Goal: Task Accomplishment & Management: Use online tool/utility

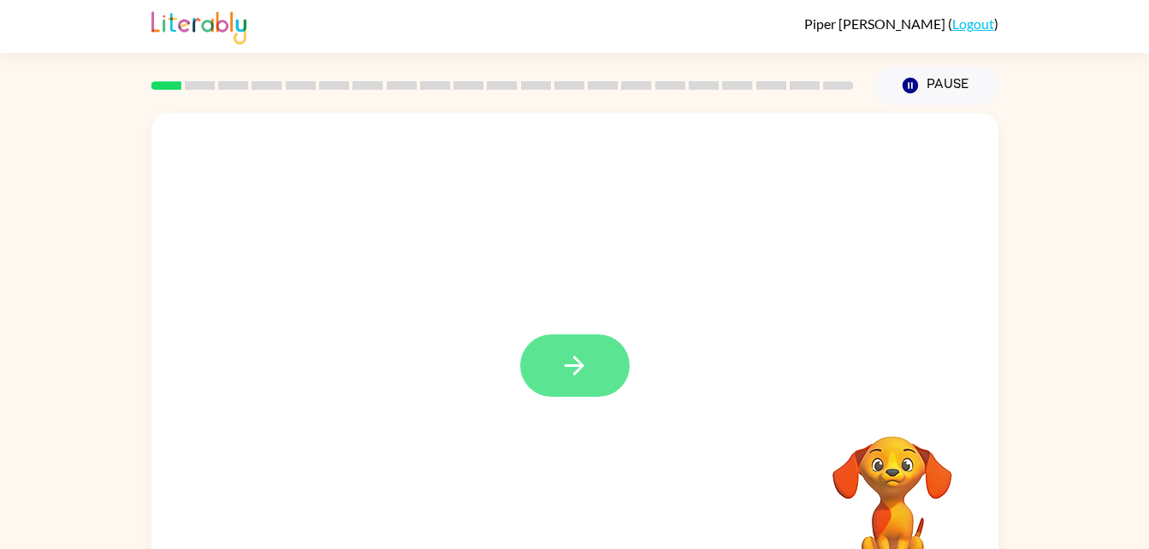
click at [594, 339] on button "button" at bounding box center [575, 366] width 110 height 62
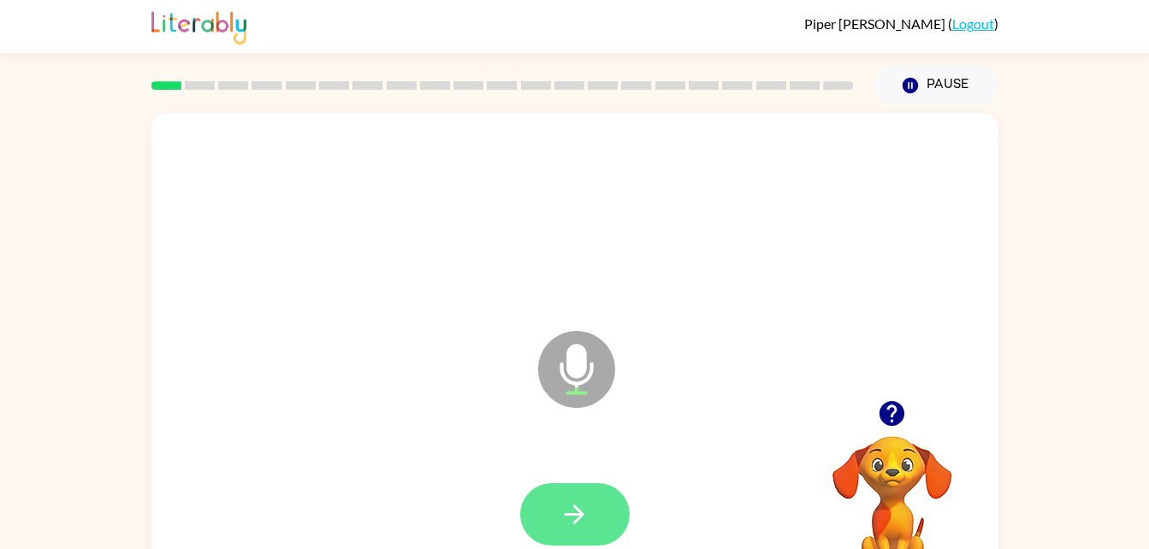
click at [576, 500] on icon "button" at bounding box center [575, 515] width 30 height 30
click at [572, 500] on icon "button" at bounding box center [575, 515] width 30 height 30
click at [575, 504] on icon "button" at bounding box center [575, 515] width 30 height 30
click at [591, 516] on button "button" at bounding box center [575, 514] width 110 height 62
click at [579, 517] on icon "button" at bounding box center [575, 515] width 20 height 20
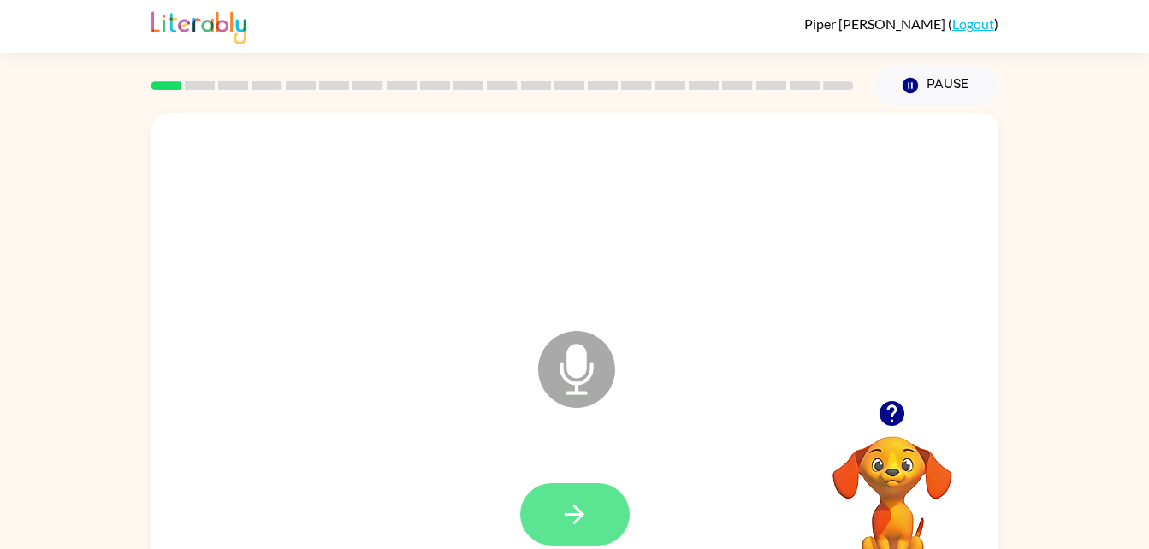
click at [565, 523] on icon "button" at bounding box center [575, 515] width 30 height 30
click at [571, 519] on icon "button" at bounding box center [575, 515] width 30 height 30
click at [598, 519] on button "button" at bounding box center [575, 514] width 110 height 62
click at [579, 498] on button "button" at bounding box center [575, 514] width 110 height 62
click at [563, 507] on icon "button" at bounding box center [575, 515] width 30 height 30
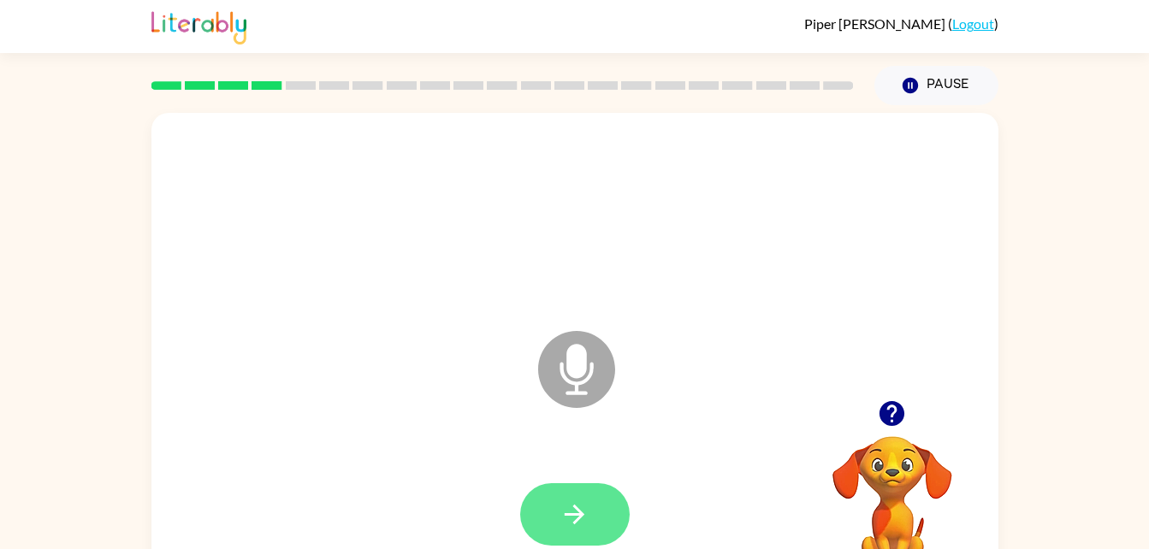
click at [568, 519] on icon "button" at bounding box center [575, 515] width 30 height 30
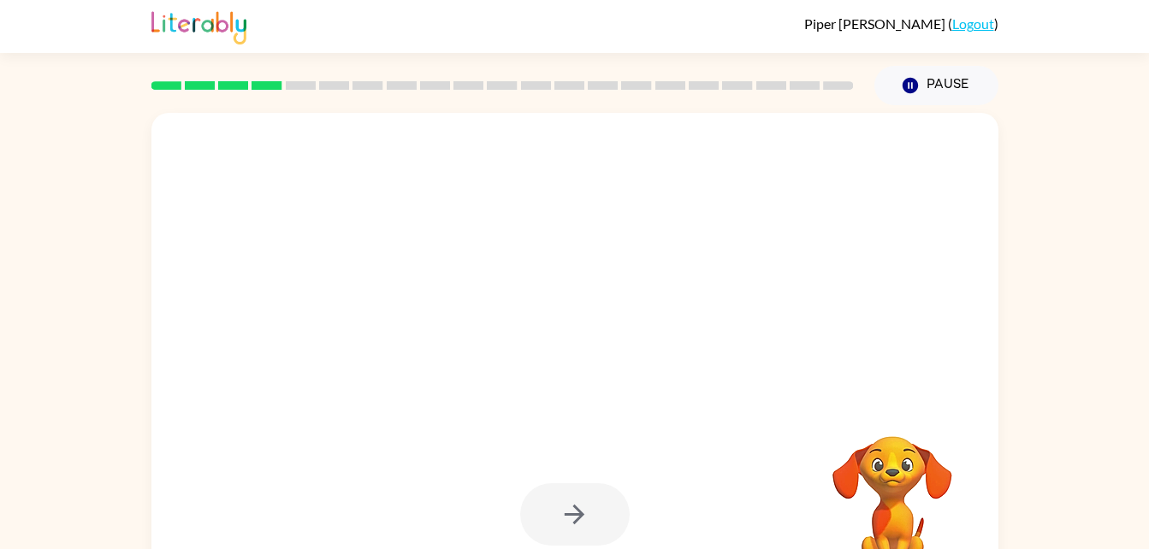
click at [599, 531] on div at bounding box center [575, 514] width 110 height 62
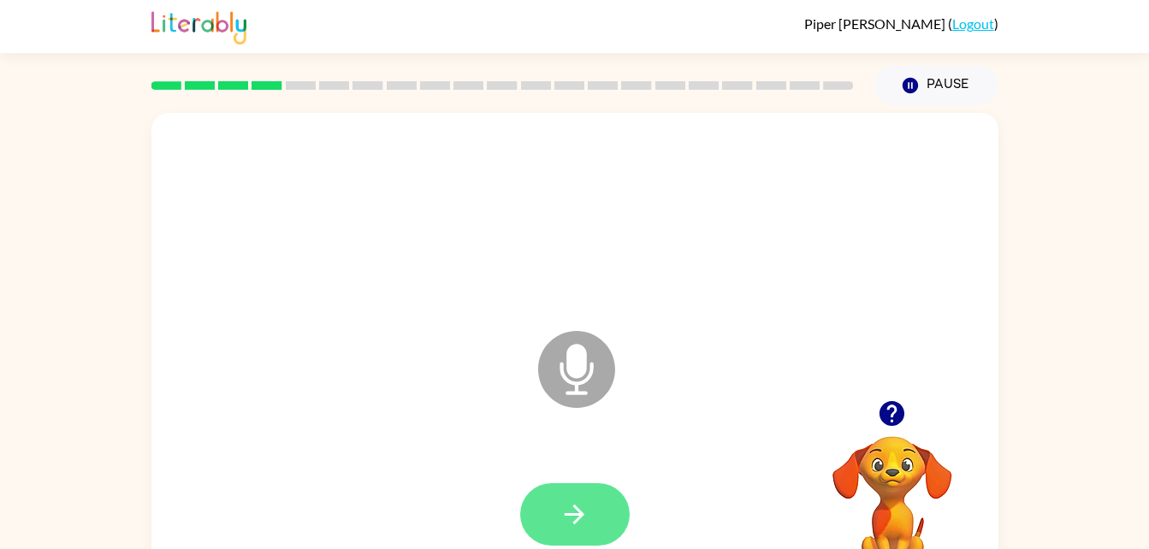
click at [597, 514] on button "button" at bounding box center [575, 514] width 110 height 62
click at [558, 525] on button "button" at bounding box center [575, 514] width 110 height 62
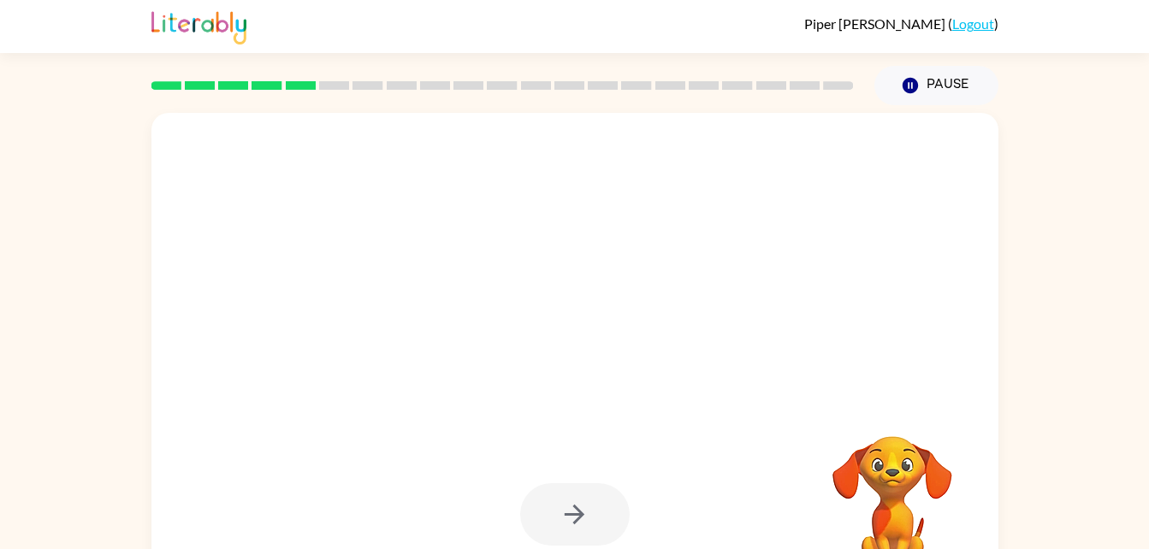
click at [563, 499] on div at bounding box center [575, 514] width 110 height 62
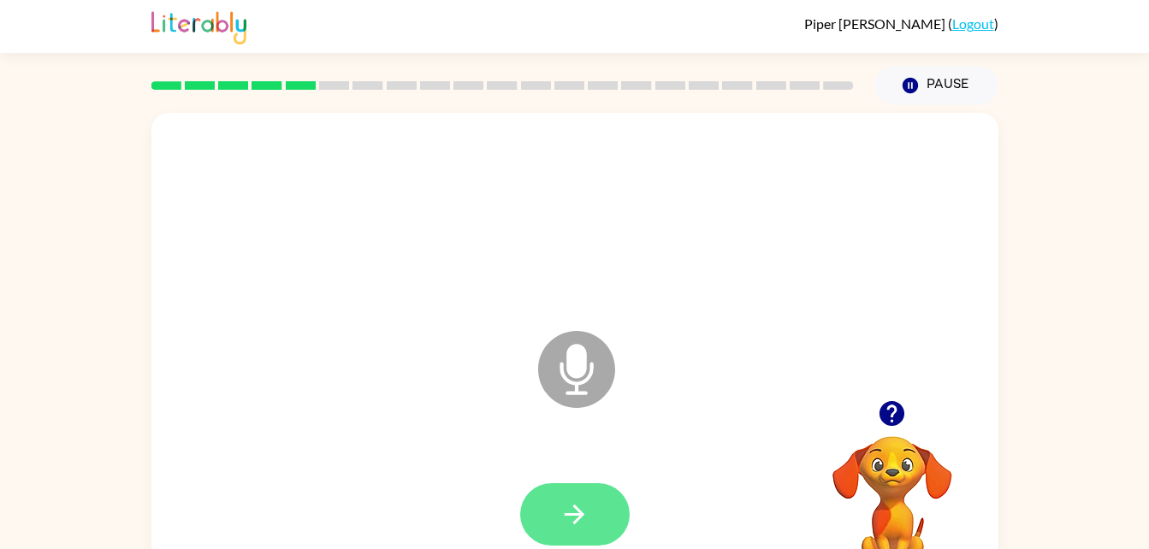
click at [580, 507] on icon "button" at bounding box center [575, 515] width 30 height 30
click at [578, 529] on icon "button" at bounding box center [575, 515] width 30 height 30
click at [584, 521] on icon "button" at bounding box center [575, 515] width 30 height 30
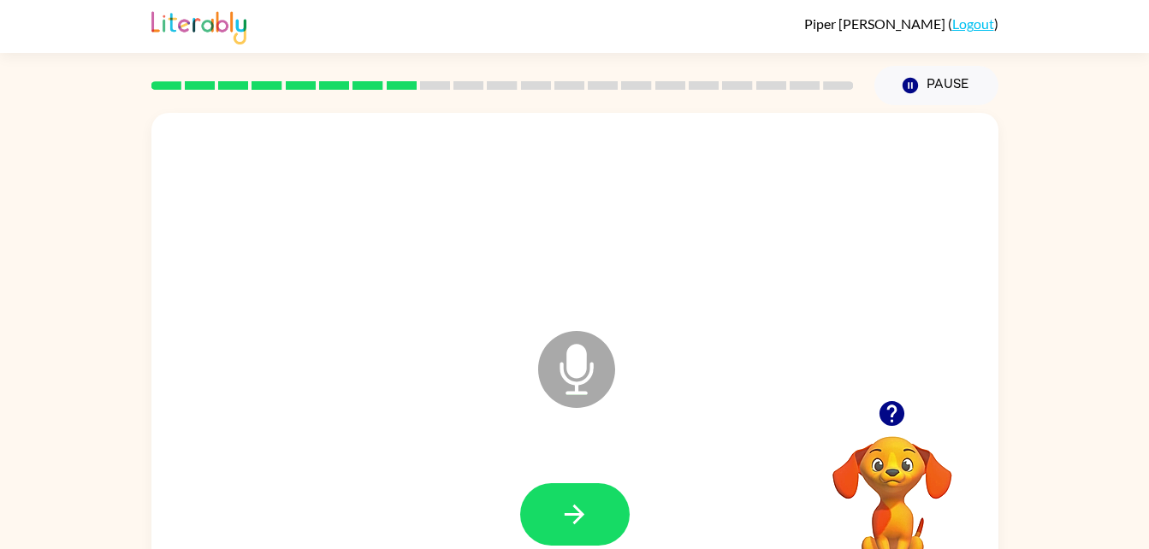
click at [619, 489] on div at bounding box center [575, 514] width 110 height 62
click at [577, 521] on icon "button" at bounding box center [575, 515] width 20 height 20
click at [568, 519] on icon "button" at bounding box center [575, 515] width 30 height 30
click at [594, 524] on button "button" at bounding box center [575, 514] width 110 height 62
click at [608, 513] on button "button" at bounding box center [575, 514] width 110 height 62
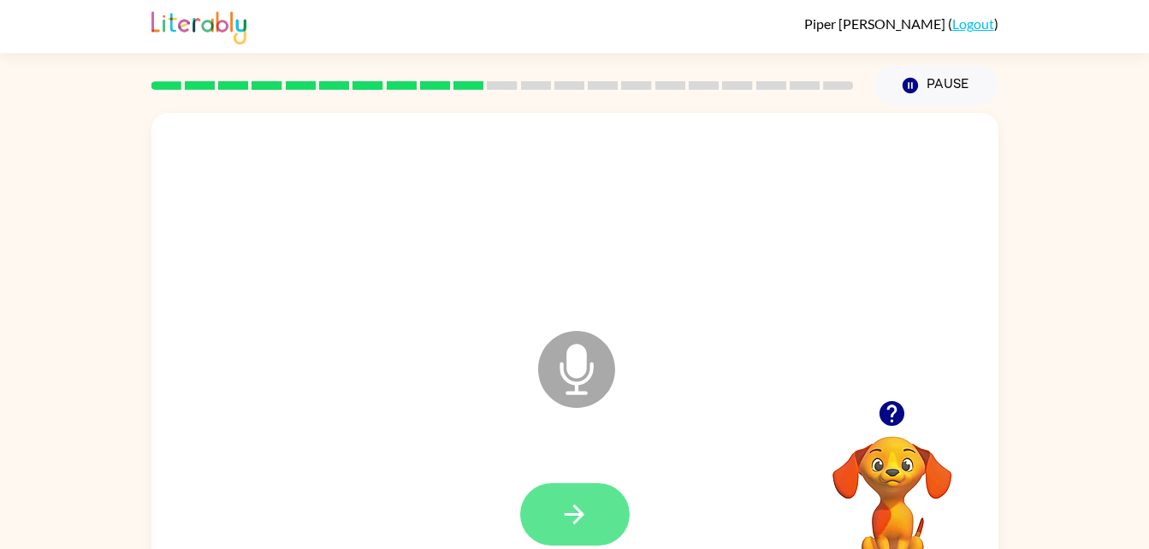
click at [584, 507] on icon "button" at bounding box center [575, 515] width 30 height 30
click at [569, 523] on icon "button" at bounding box center [575, 515] width 30 height 30
click at [589, 519] on icon "button" at bounding box center [575, 515] width 30 height 30
click at [587, 516] on icon "button" at bounding box center [575, 515] width 30 height 30
click at [553, 511] on button "button" at bounding box center [575, 514] width 110 height 62
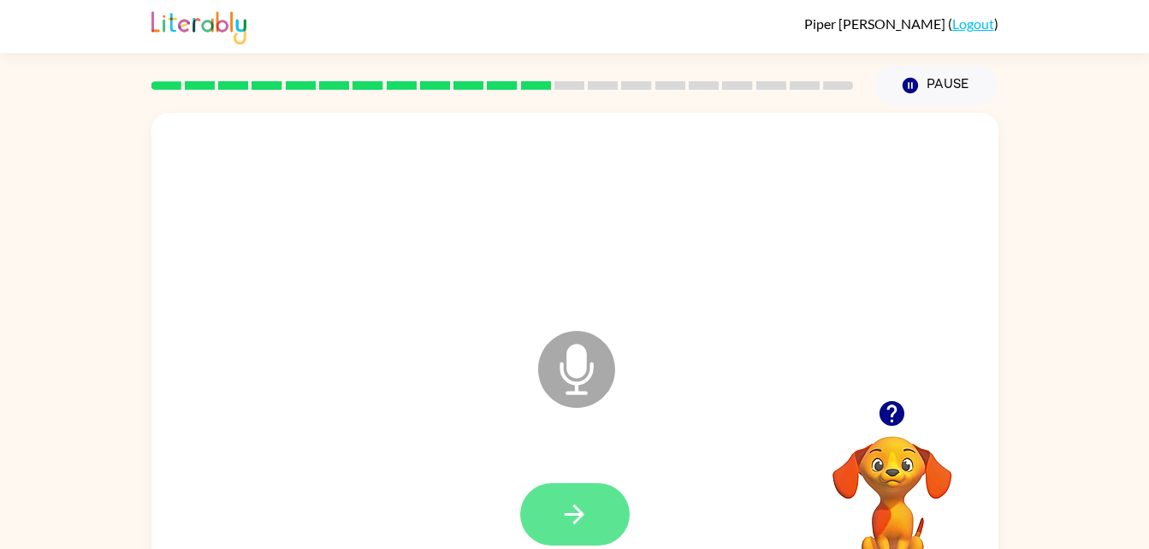
click at [567, 525] on icon "button" at bounding box center [575, 515] width 30 height 30
click at [584, 513] on icon "button" at bounding box center [575, 515] width 30 height 30
click at [596, 526] on button "button" at bounding box center [575, 514] width 110 height 62
click at [599, 505] on button "button" at bounding box center [575, 514] width 110 height 62
click at [600, 522] on button "button" at bounding box center [575, 514] width 110 height 62
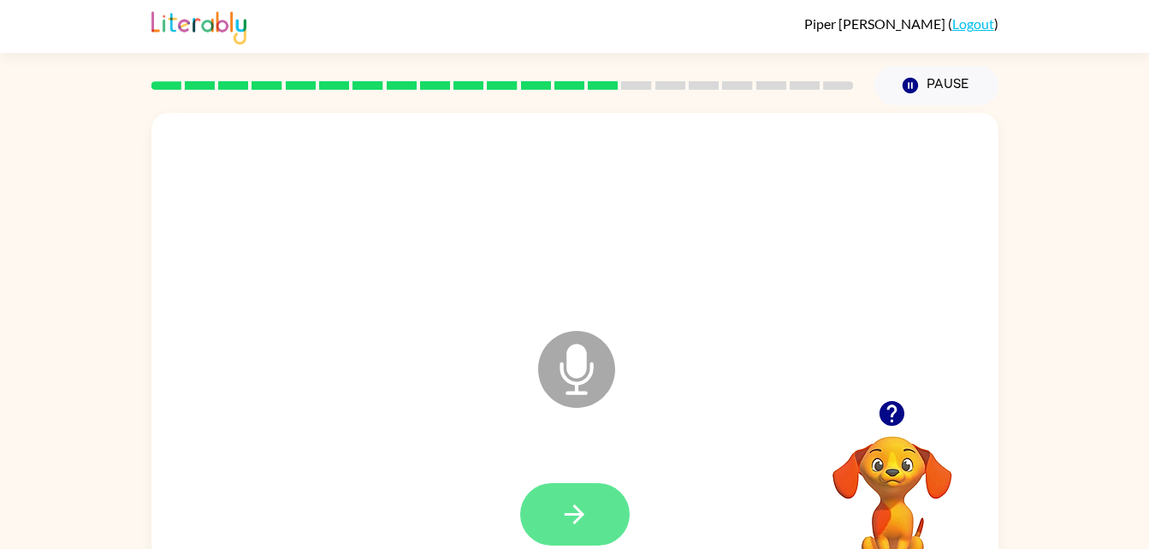
click at [578, 518] on icon "button" at bounding box center [575, 515] width 20 height 20
click at [582, 518] on icon "button" at bounding box center [575, 515] width 30 height 30
click at [587, 510] on icon "button" at bounding box center [575, 515] width 30 height 30
click at [581, 507] on icon "button" at bounding box center [575, 515] width 30 height 30
click at [606, 515] on button "button" at bounding box center [575, 514] width 110 height 62
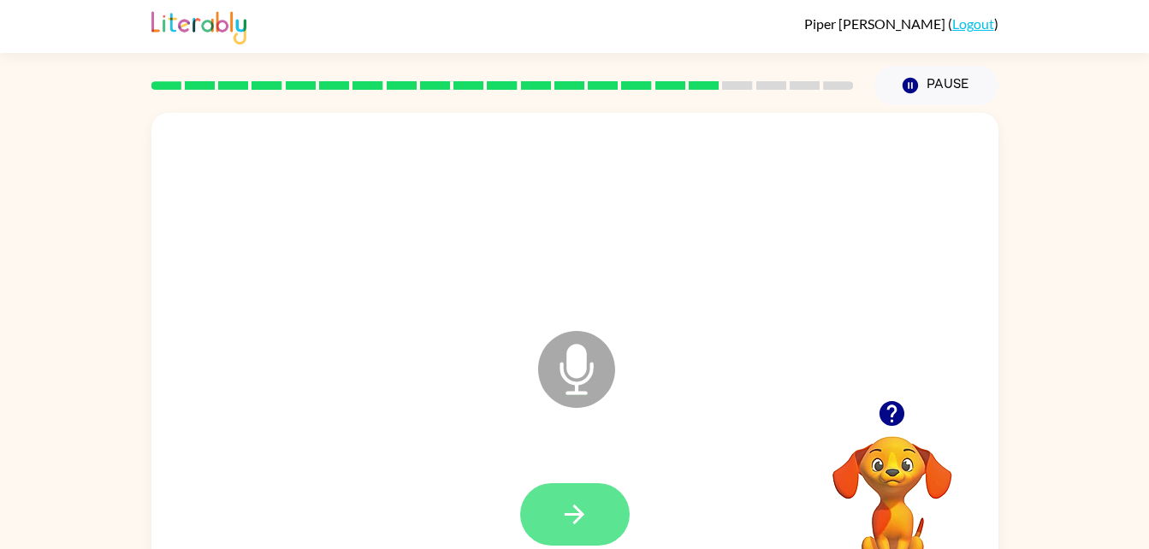
click at [604, 514] on button "button" at bounding box center [575, 514] width 110 height 62
click at [592, 491] on button "button" at bounding box center [575, 514] width 110 height 62
click at [587, 531] on button "button" at bounding box center [575, 514] width 110 height 62
click at [604, 537] on button "button" at bounding box center [575, 514] width 110 height 62
click at [575, 521] on icon "button" at bounding box center [575, 515] width 20 height 20
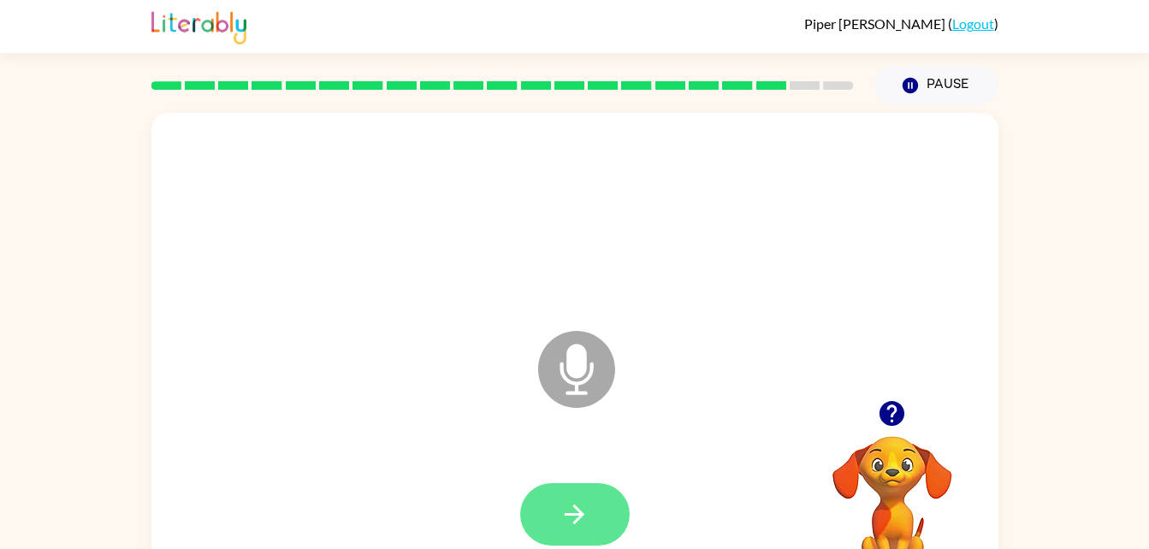
click at [589, 532] on button "button" at bounding box center [575, 514] width 110 height 62
click at [589, 515] on icon "button" at bounding box center [575, 515] width 30 height 30
click at [605, 539] on button "button" at bounding box center [575, 514] width 110 height 62
click at [594, 524] on button "button" at bounding box center [575, 514] width 110 height 62
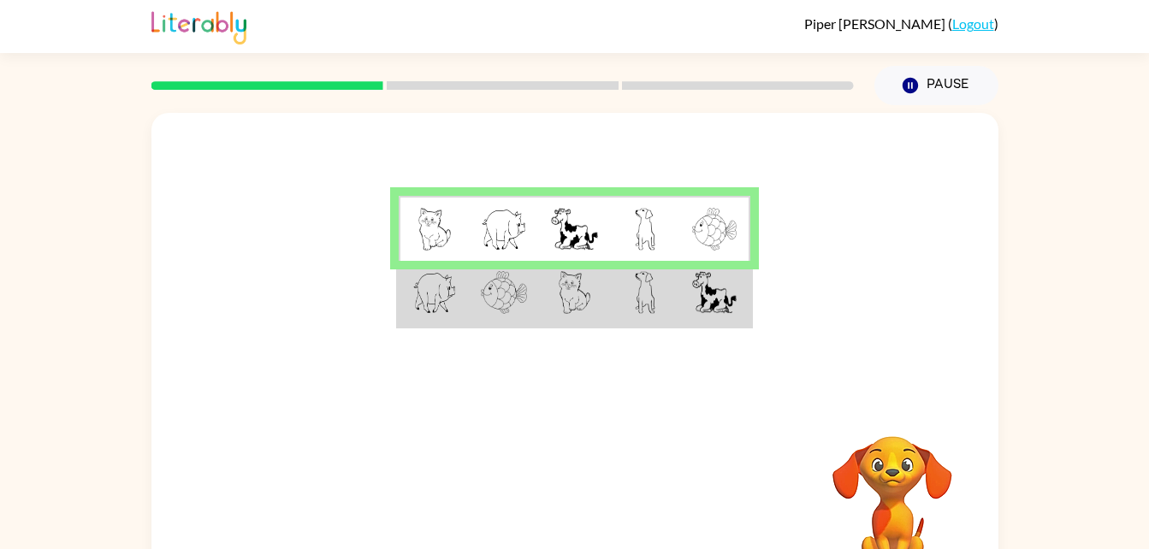
click at [739, 230] on td at bounding box center [715, 229] width 70 height 66
click at [749, 308] on td at bounding box center [715, 294] width 70 height 66
click at [733, 301] on img at bounding box center [714, 292] width 44 height 43
click at [638, 317] on td at bounding box center [645, 294] width 70 height 66
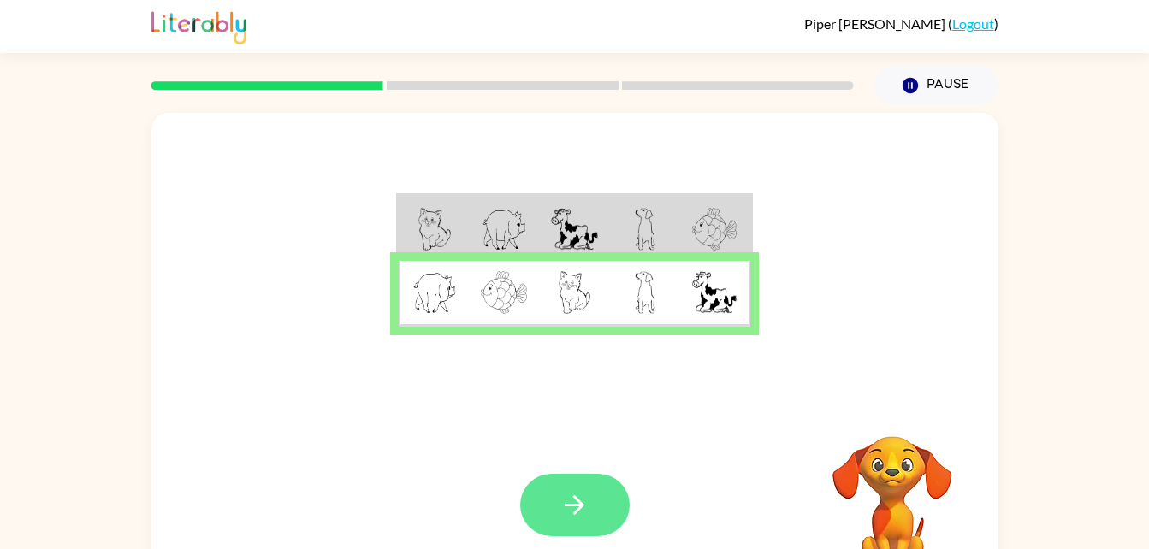
click at [574, 501] on icon "button" at bounding box center [575, 505] width 30 height 30
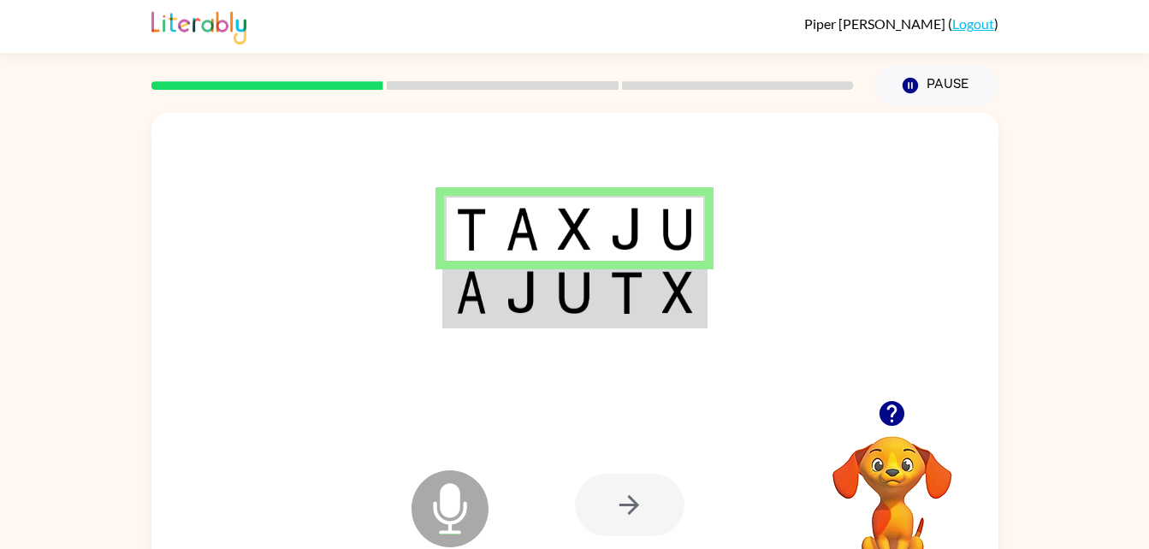
click at [685, 311] on img at bounding box center [677, 292] width 31 height 43
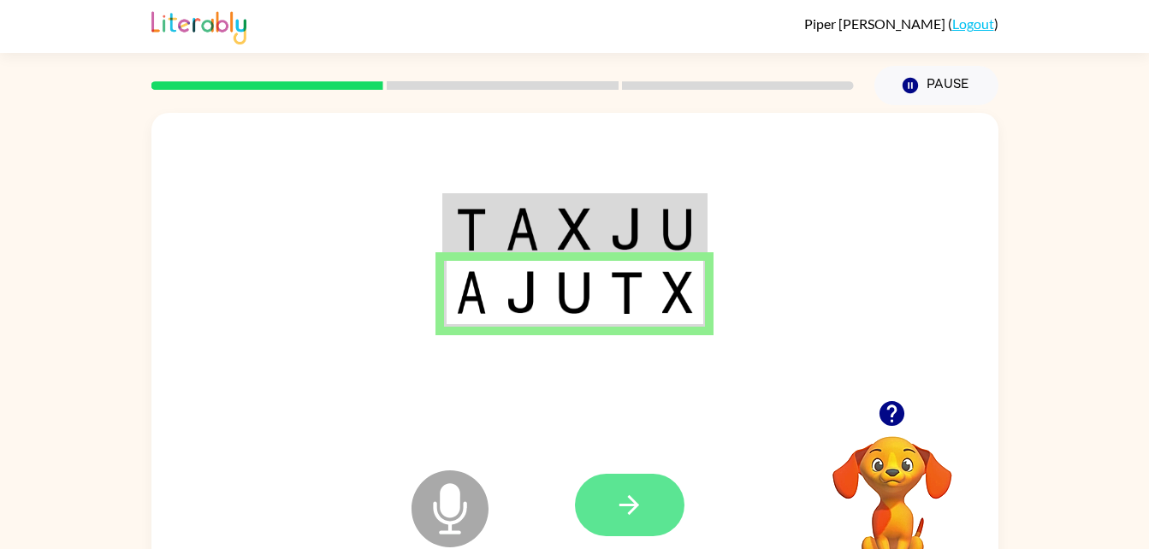
click at [645, 521] on button "button" at bounding box center [630, 505] width 110 height 62
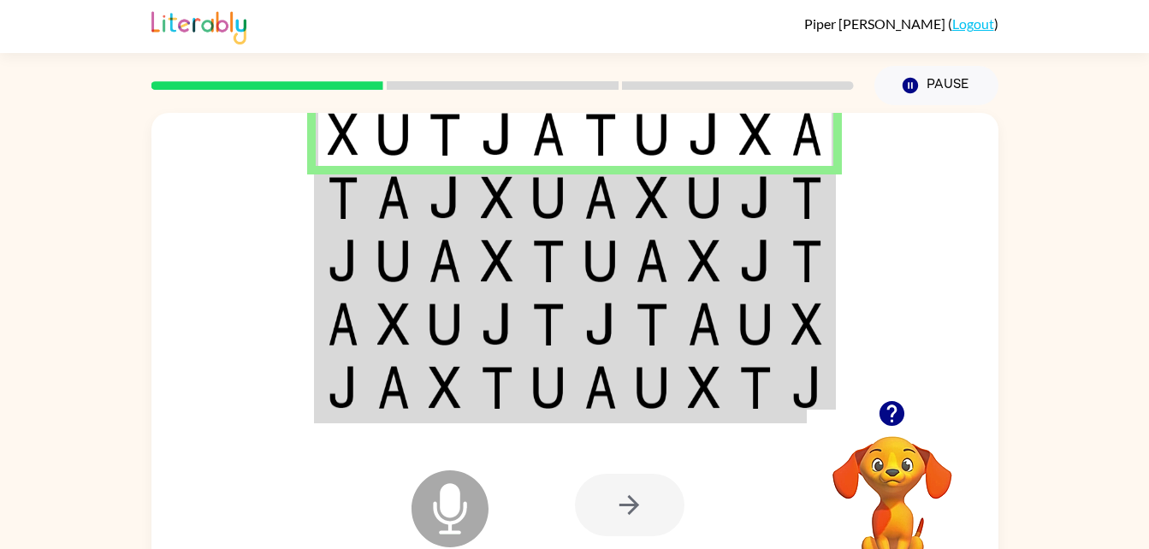
click at [373, 214] on td at bounding box center [394, 197] width 52 height 63
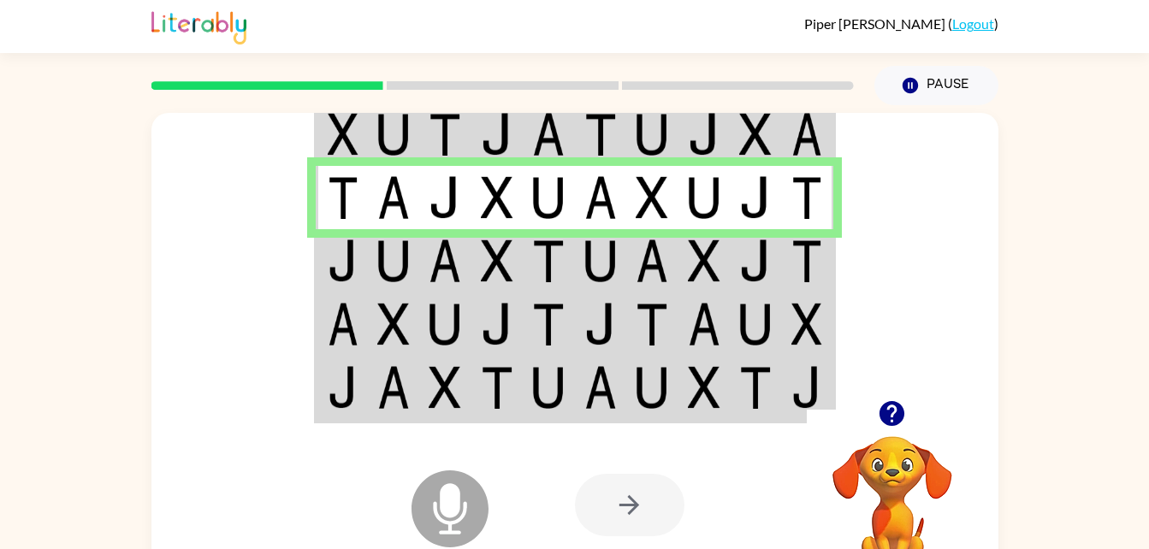
click at [411, 278] on td at bounding box center [394, 260] width 52 height 63
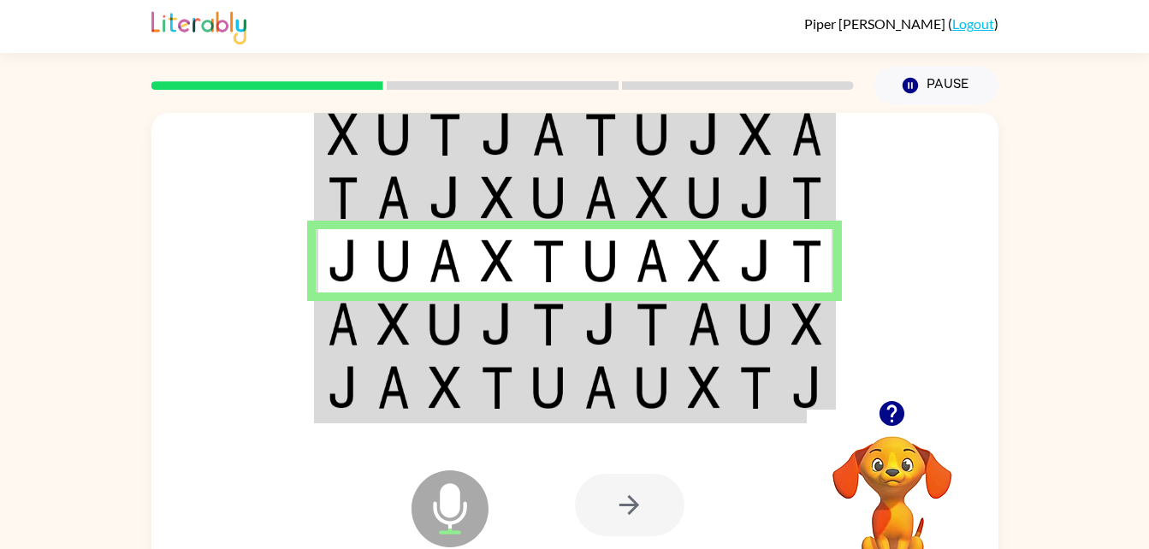
click at [406, 348] on td at bounding box center [394, 324] width 52 height 63
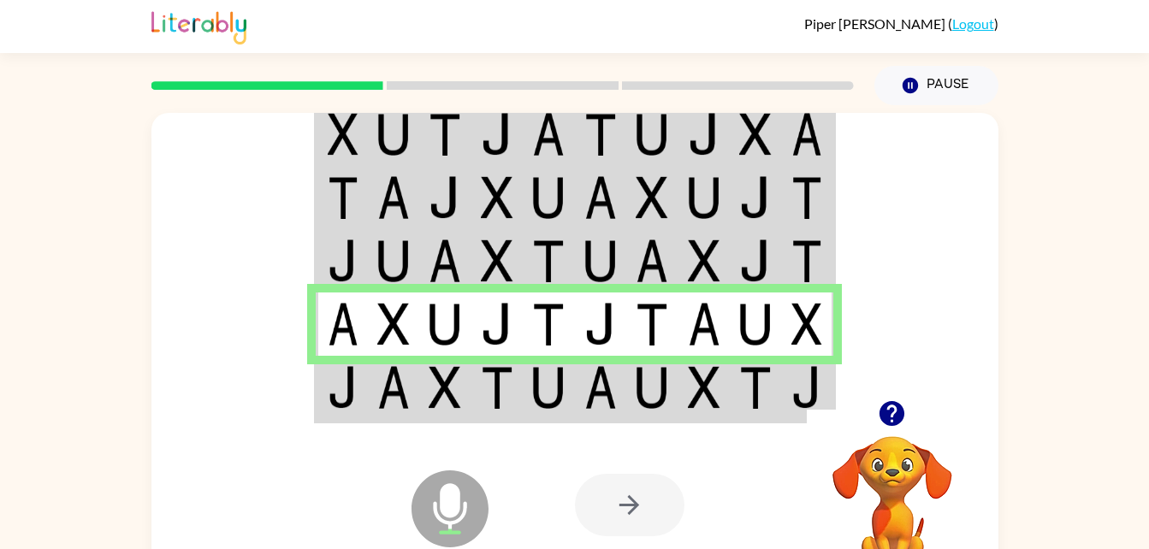
click at [499, 383] on img at bounding box center [497, 387] width 33 height 43
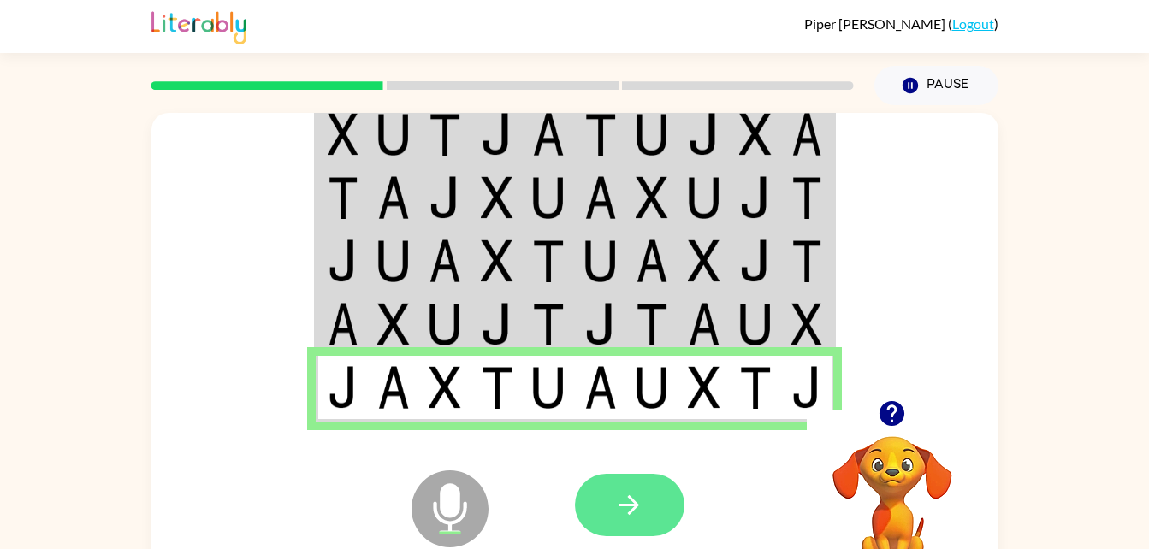
click at [622, 500] on icon "button" at bounding box center [629, 505] width 30 height 30
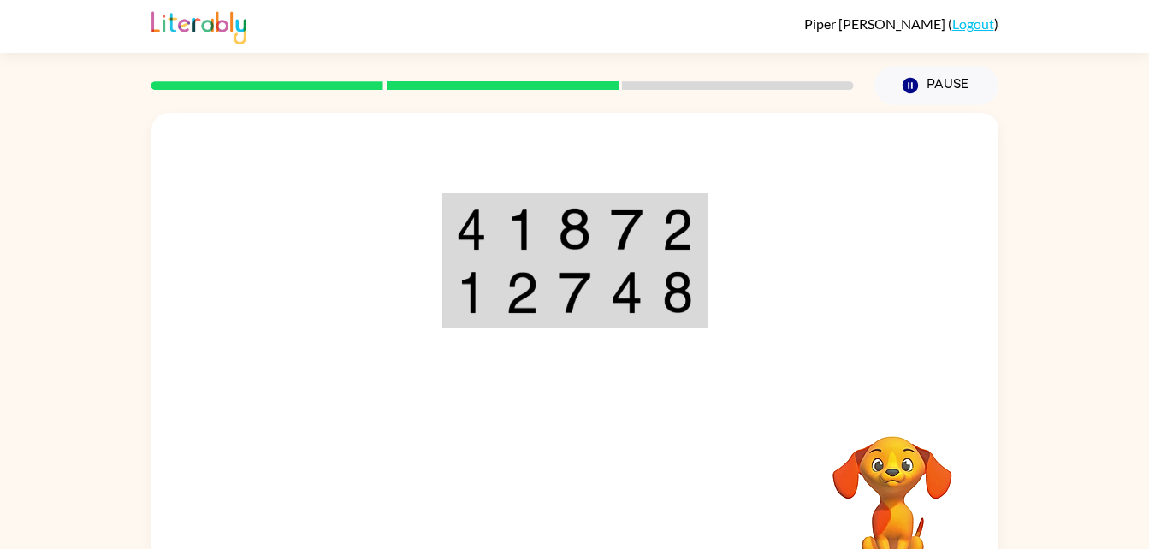
click at [661, 233] on td at bounding box center [679, 229] width 52 height 66
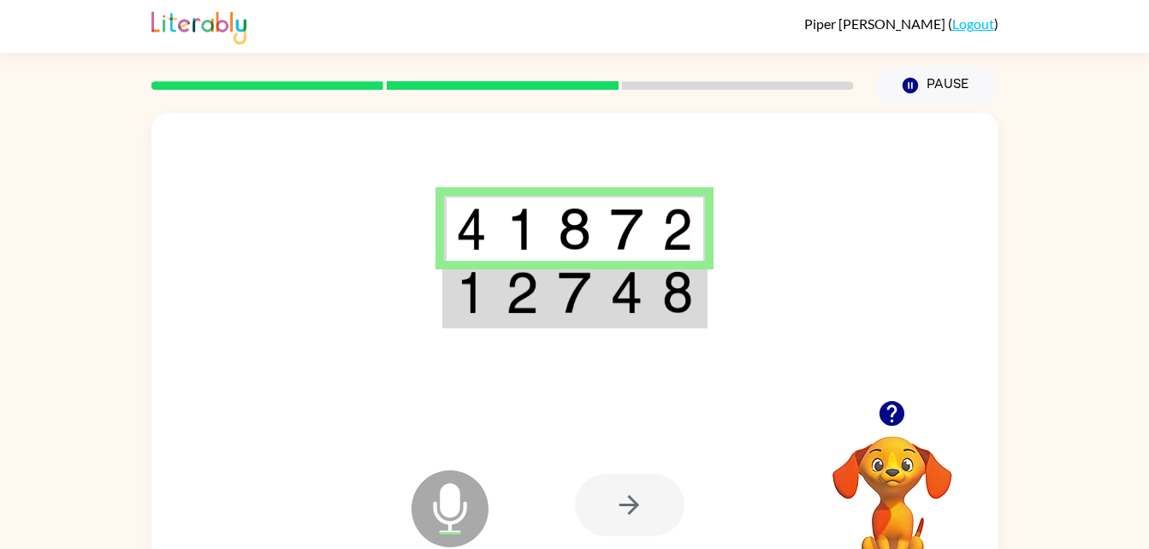
click at [599, 295] on td at bounding box center [575, 294] width 52 height 66
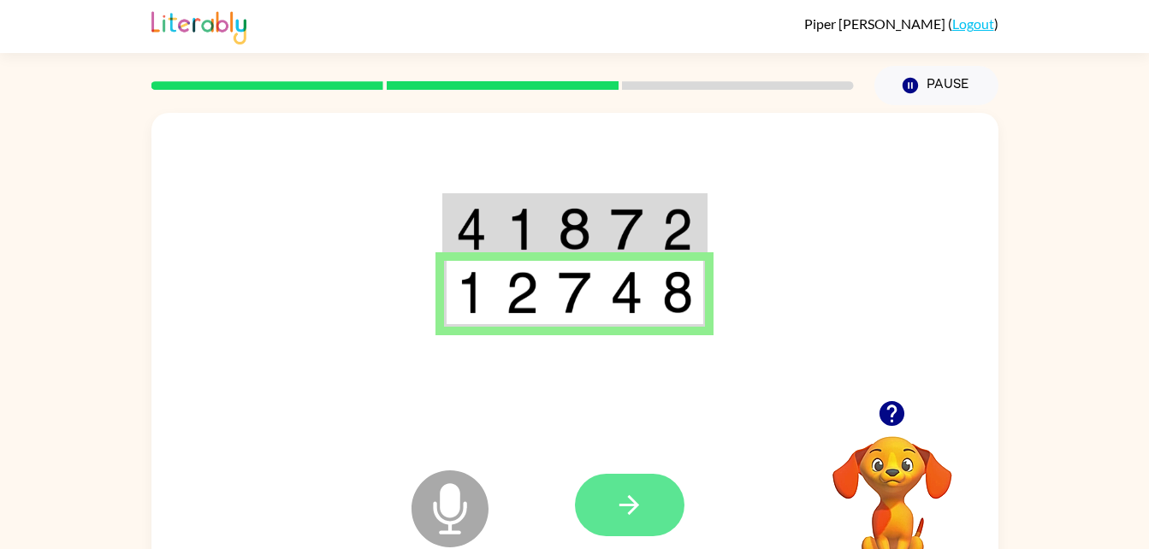
click at [644, 502] on button "button" at bounding box center [630, 505] width 110 height 62
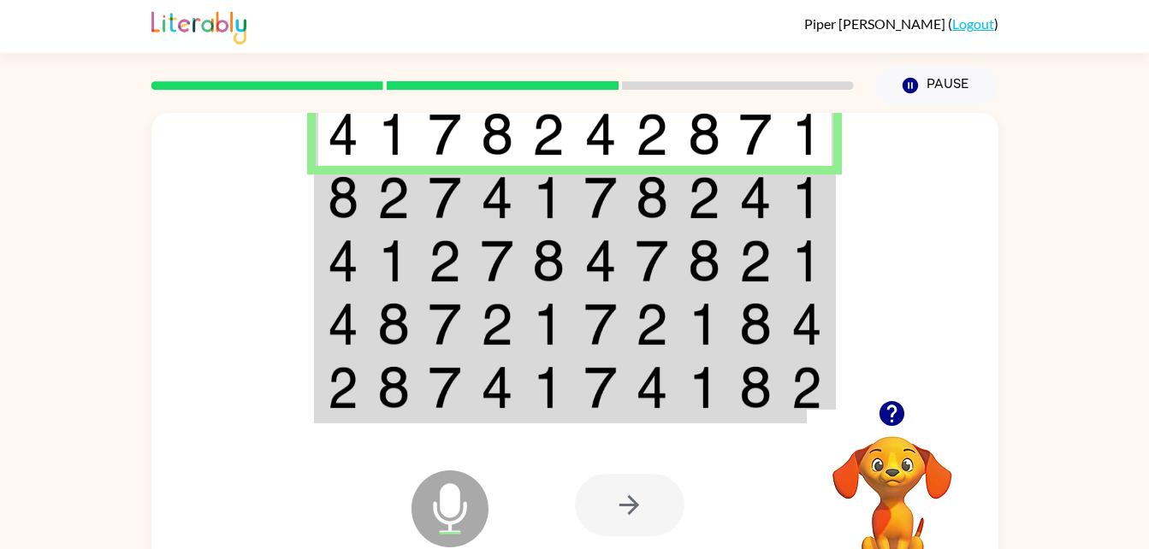
click at [697, 199] on img at bounding box center [704, 197] width 33 height 43
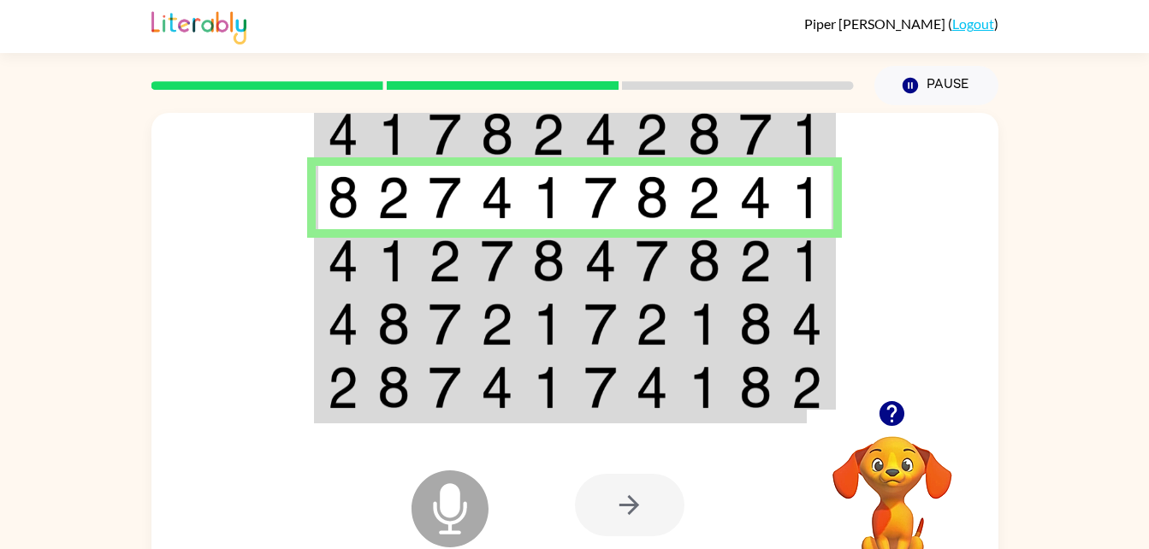
click at [435, 252] on img at bounding box center [445, 261] width 33 height 43
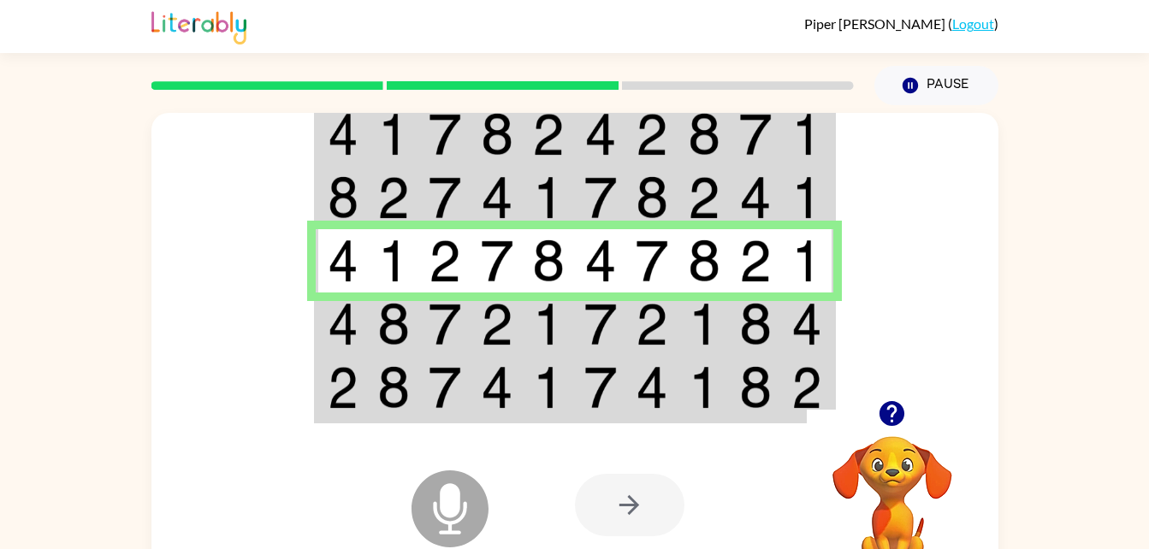
click at [696, 328] on img at bounding box center [704, 324] width 33 height 43
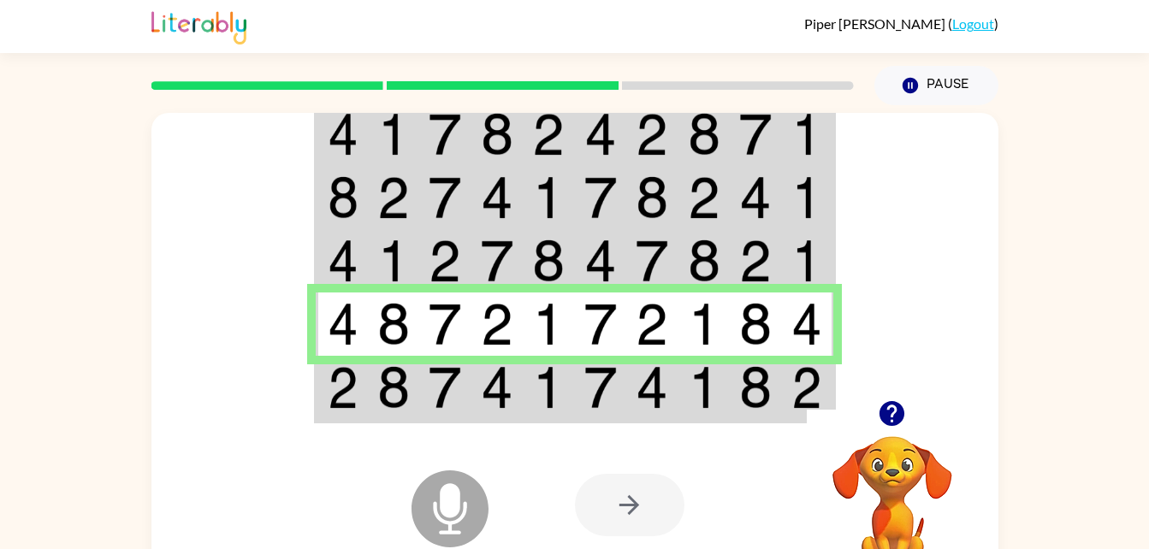
click at [507, 402] on img at bounding box center [497, 387] width 33 height 43
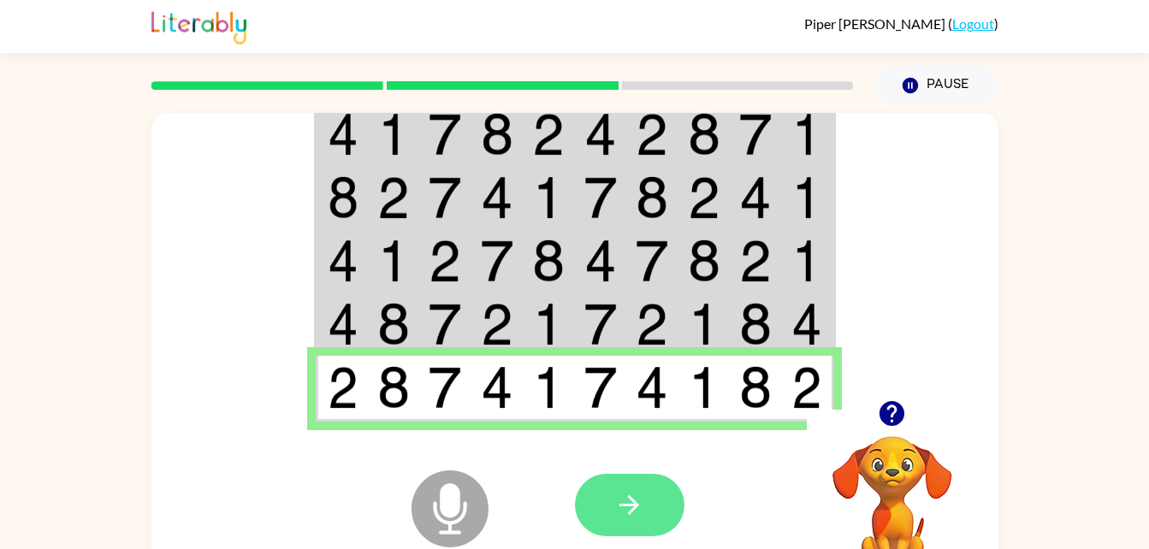
click at [653, 504] on button "button" at bounding box center [630, 505] width 110 height 62
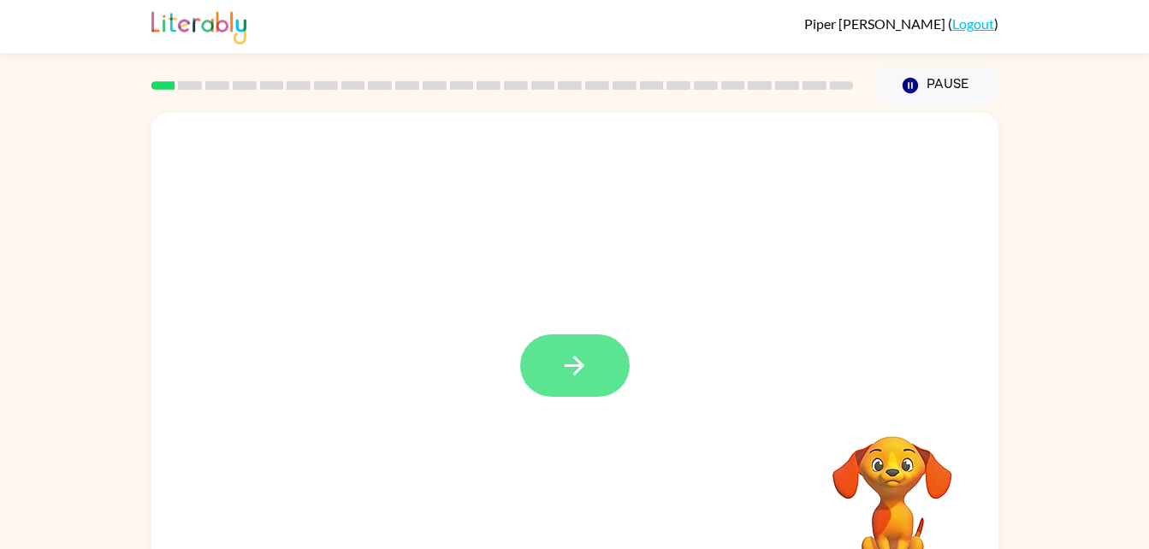
click at [578, 374] on icon "button" at bounding box center [575, 366] width 30 height 30
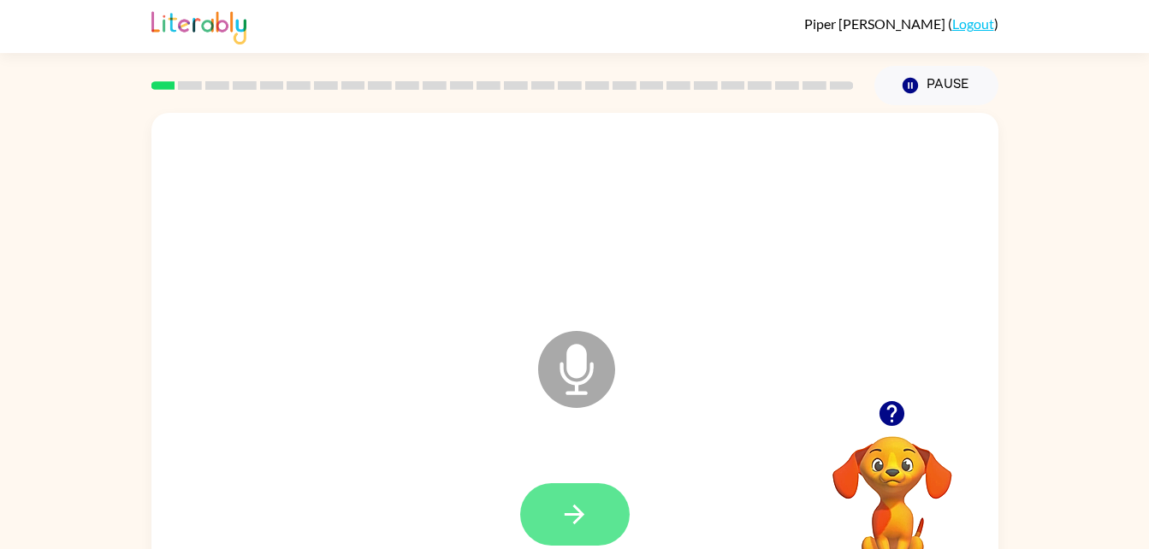
click at [584, 513] on icon "button" at bounding box center [575, 515] width 30 height 30
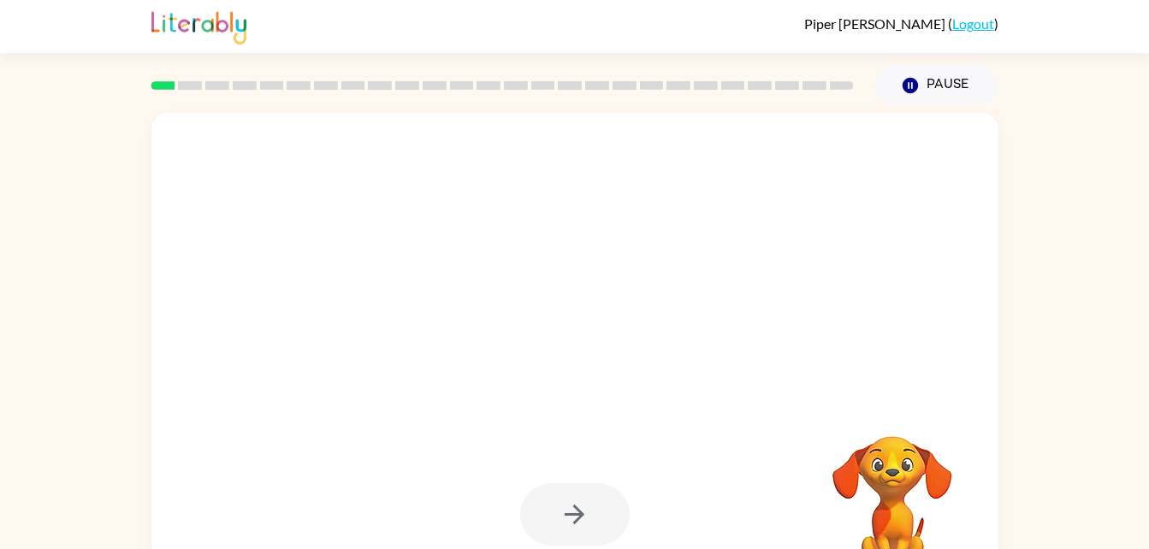
click at [592, 533] on div at bounding box center [575, 514] width 110 height 62
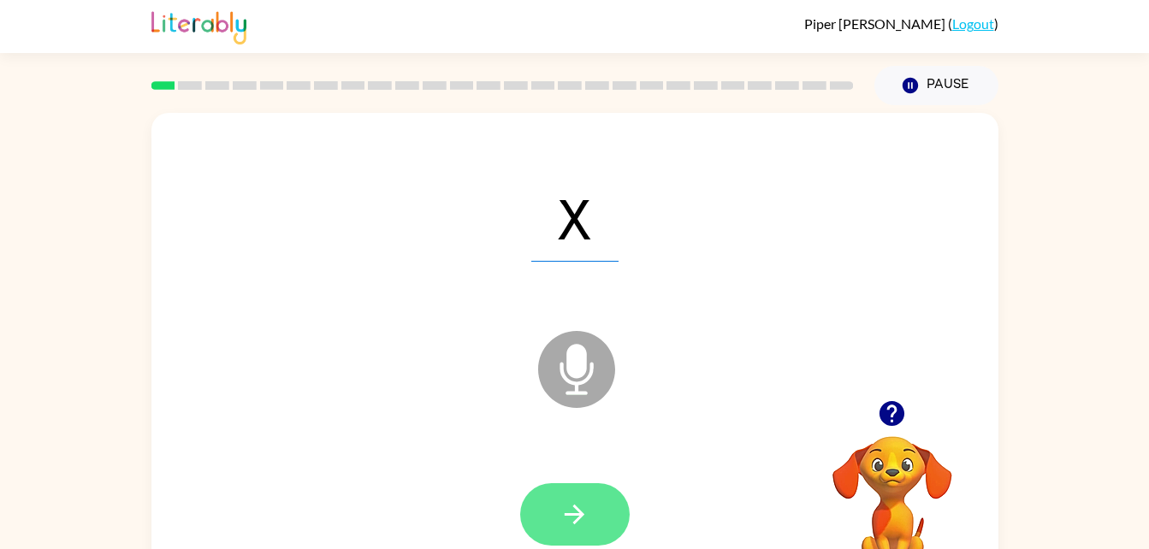
click at [578, 520] on icon "button" at bounding box center [575, 515] width 20 height 20
click at [590, 520] on button "button" at bounding box center [575, 514] width 110 height 62
click at [602, 527] on button "button" at bounding box center [575, 514] width 110 height 62
click at [590, 525] on button "button" at bounding box center [575, 514] width 110 height 62
click at [591, 504] on button "button" at bounding box center [575, 514] width 110 height 62
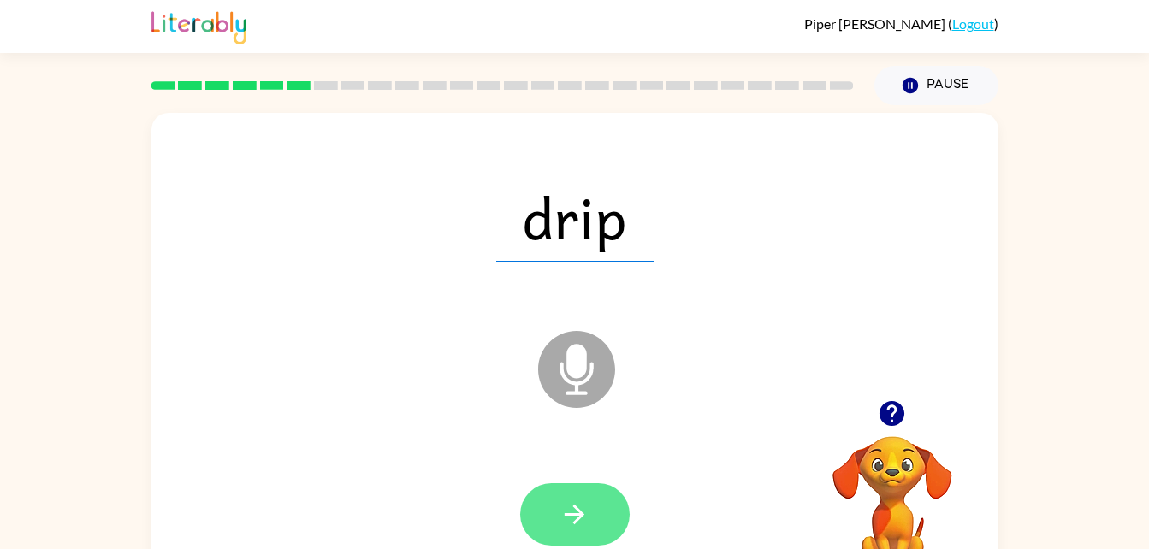
click at [561, 526] on icon "button" at bounding box center [575, 515] width 30 height 30
click at [596, 513] on button "button" at bounding box center [575, 514] width 110 height 62
click at [587, 517] on icon "button" at bounding box center [575, 515] width 30 height 30
click at [570, 516] on icon "button" at bounding box center [575, 515] width 30 height 30
click at [596, 527] on button "button" at bounding box center [575, 514] width 110 height 62
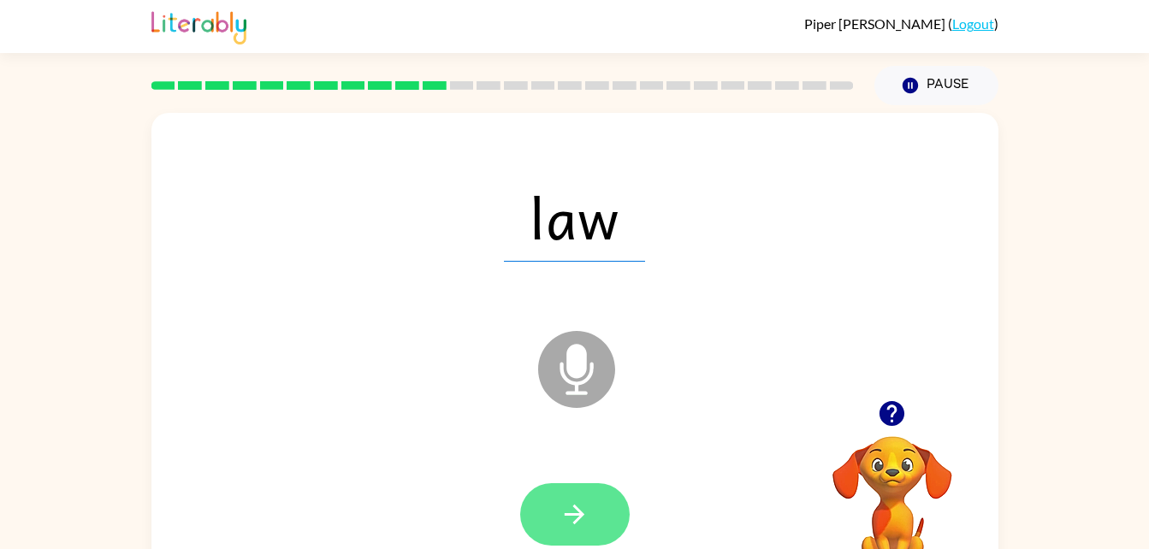
click at [597, 533] on button "button" at bounding box center [575, 514] width 110 height 62
click at [584, 513] on icon "button" at bounding box center [575, 515] width 30 height 30
click at [595, 509] on button "button" at bounding box center [575, 514] width 110 height 62
click at [588, 525] on icon "button" at bounding box center [575, 515] width 30 height 30
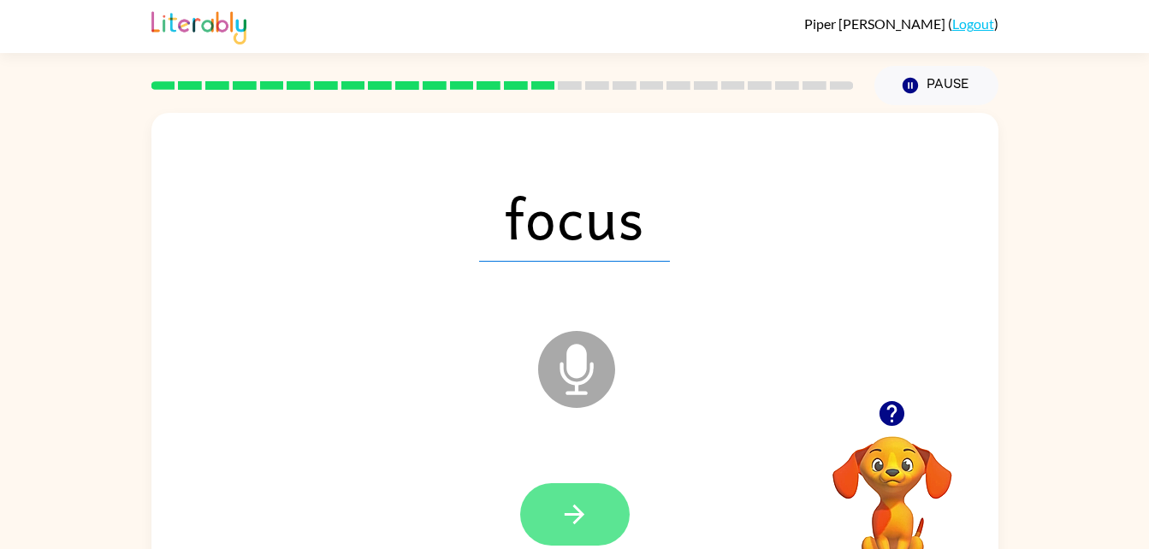
click at [579, 522] on icon "button" at bounding box center [575, 515] width 30 height 30
click at [578, 515] on icon "button" at bounding box center [575, 515] width 20 height 20
click at [592, 524] on button "button" at bounding box center [575, 514] width 110 height 62
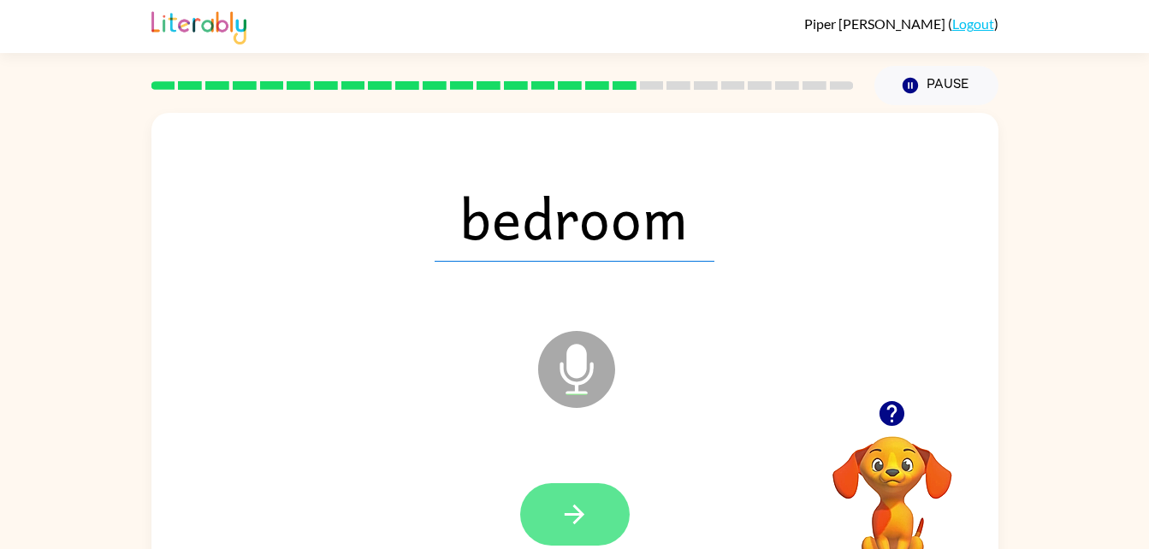
click at [579, 509] on icon "button" at bounding box center [575, 515] width 30 height 30
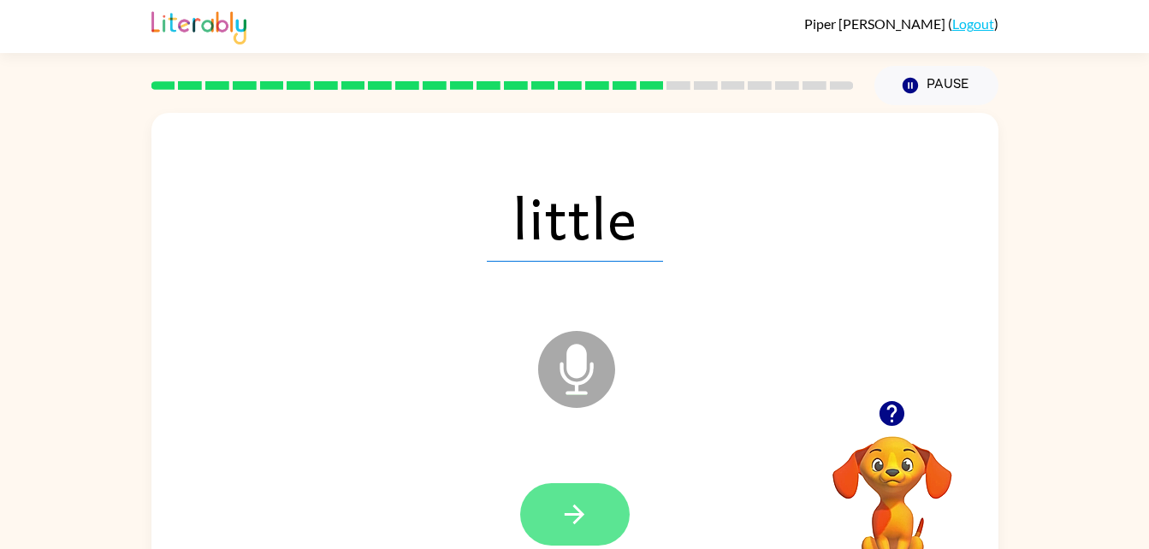
click at [567, 518] on icon "button" at bounding box center [575, 515] width 30 height 30
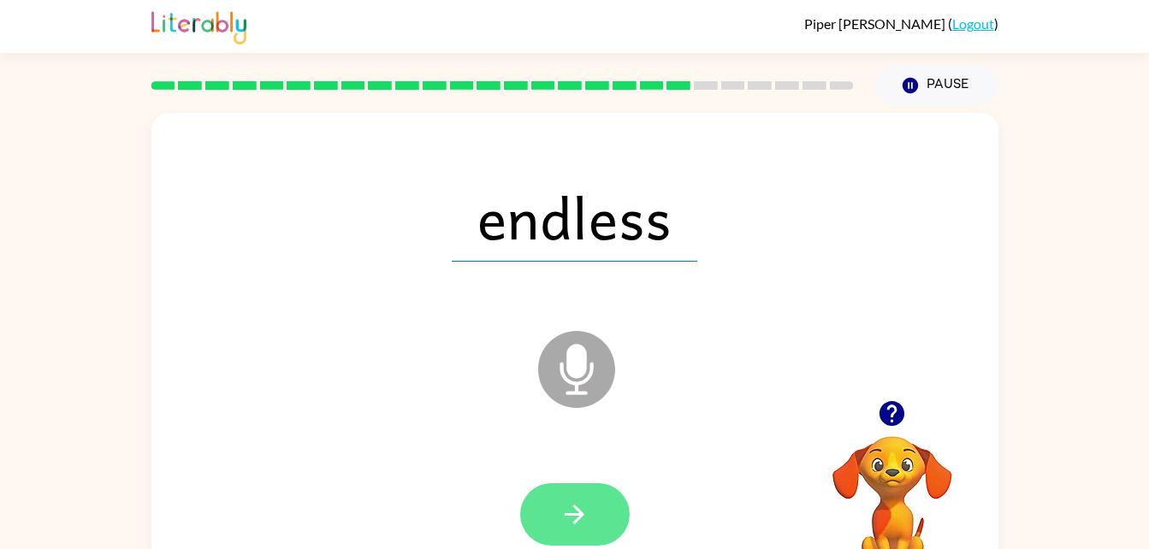
click at [582, 531] on button "button" at bounding box center [575, 514] width 110 height 62
click at [602, 511] on button "button" at bounding box center [575, 514] width 110 height 62
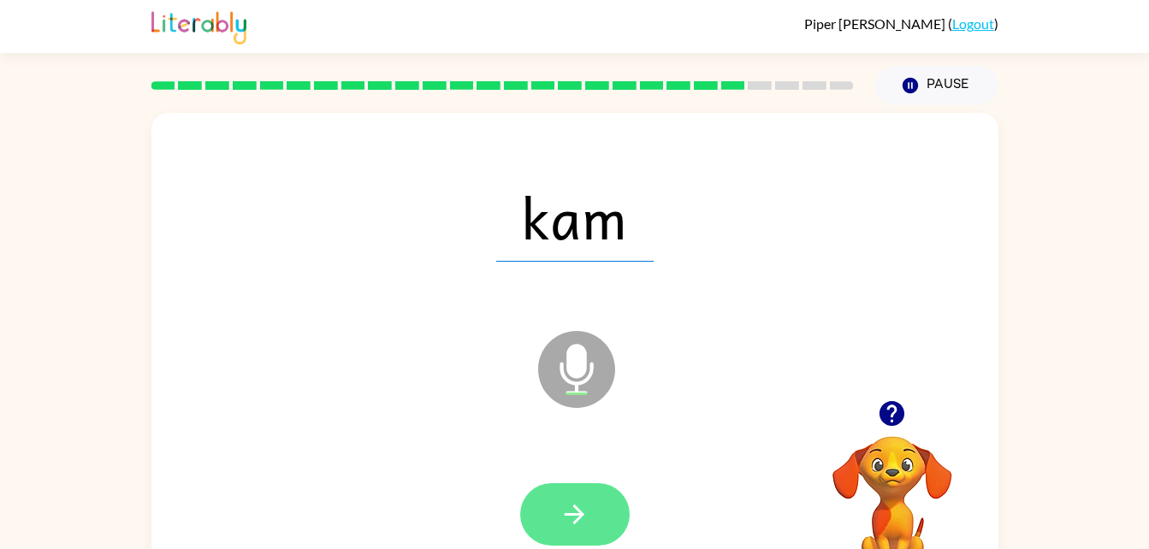
click at [569, 531] on button "button" at bounding box center [575, 514] width 110 height 62
click at [596, 512] on button "button" at bounding box center [575, 514] width 110 height 62
click at [593, 531] on button "button" at bounding box center [575, 514] width 110 height 62
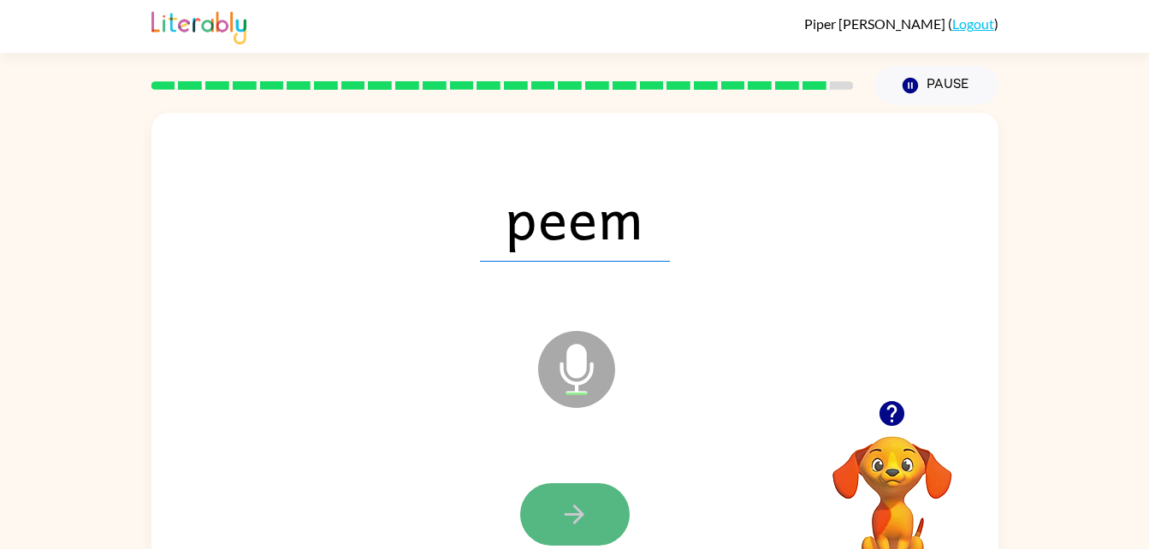
click at [566, 505] on icon "button" at bounding box center [575, 515] width 30 height 30
